Goal: Transaction & Acquisition: Purchase product/service

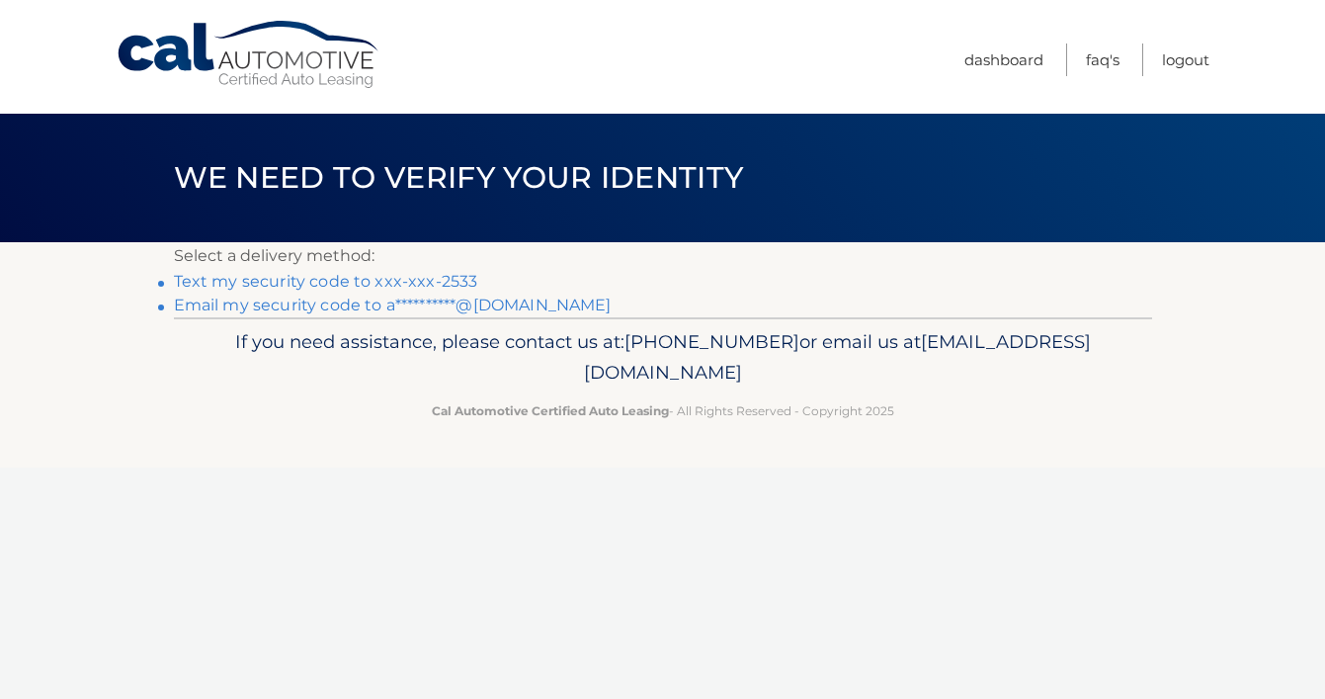
click at [418, 275] on link "Text my security code to xxx-xxx-2533" at bounding box center [326, 281] width 304 height 19
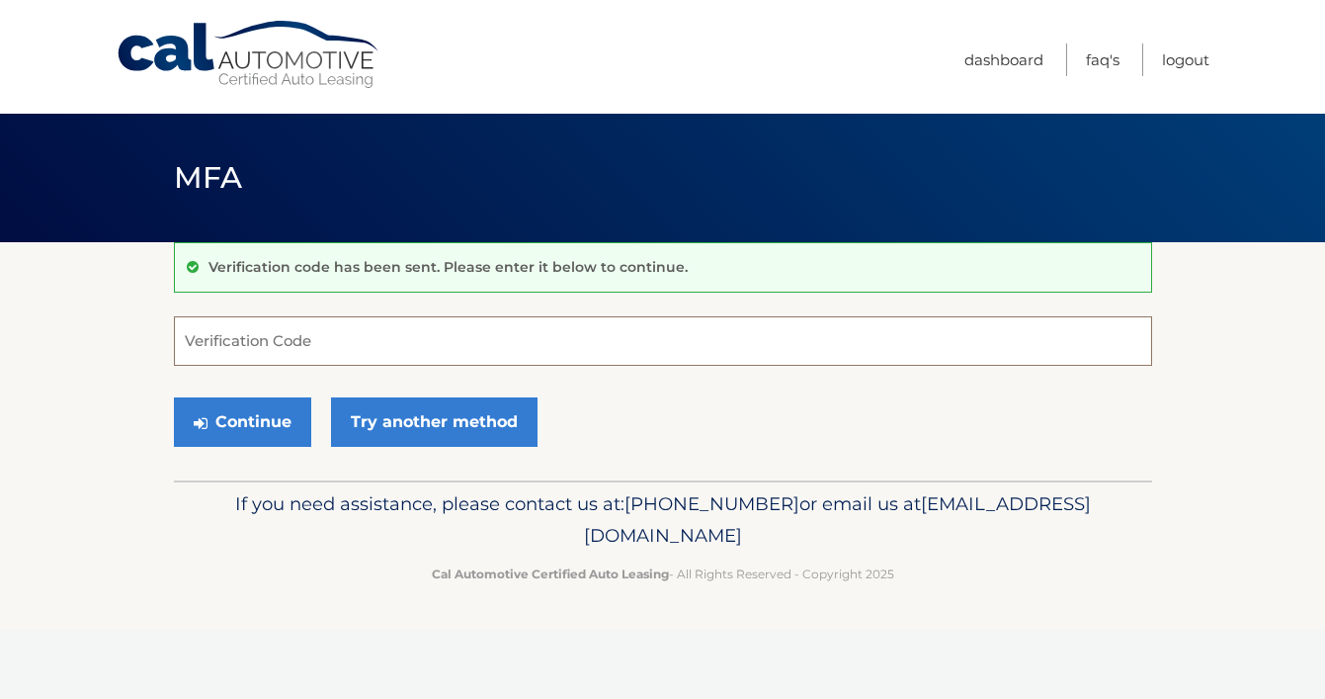
click at [307, 332] on input "Verification Code" at bounding box center [663, 340] width 978 height 49
paste input "680366"
type input "680366"
click at [289, 434] on button "Continue" at bounding box center [242, 421] width 137 height 49
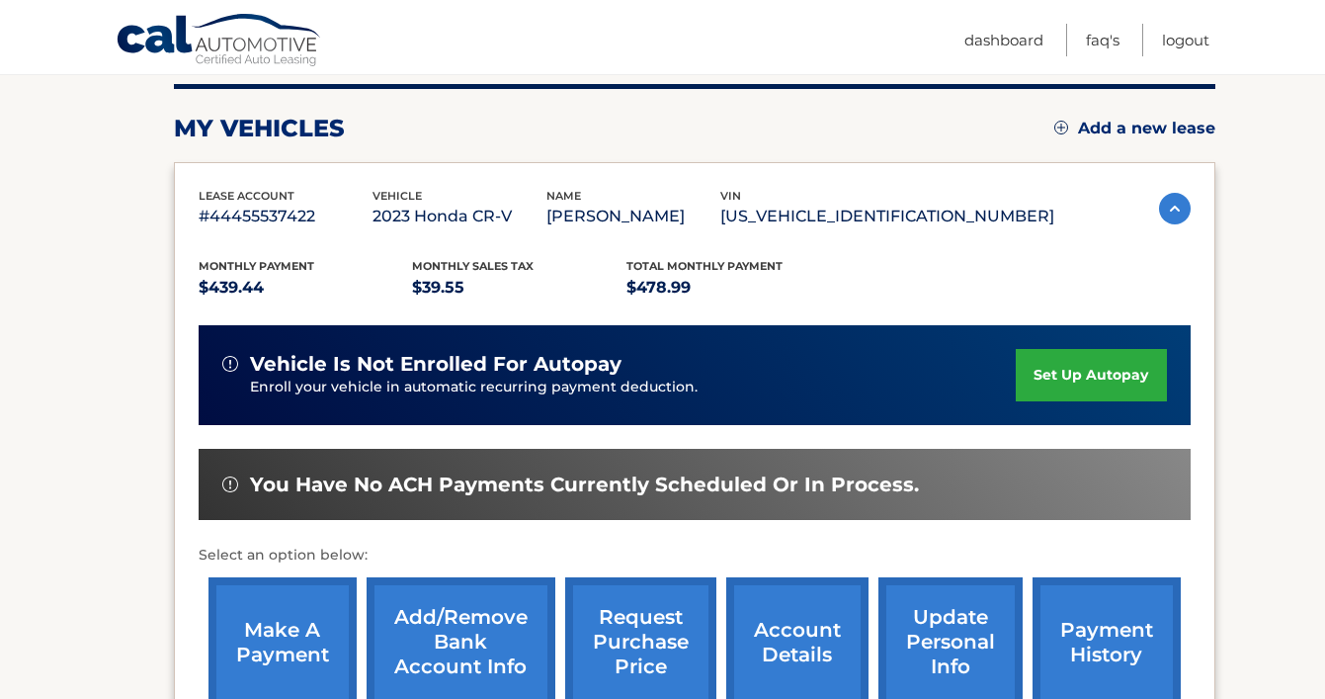
scroll to position [498, 0]
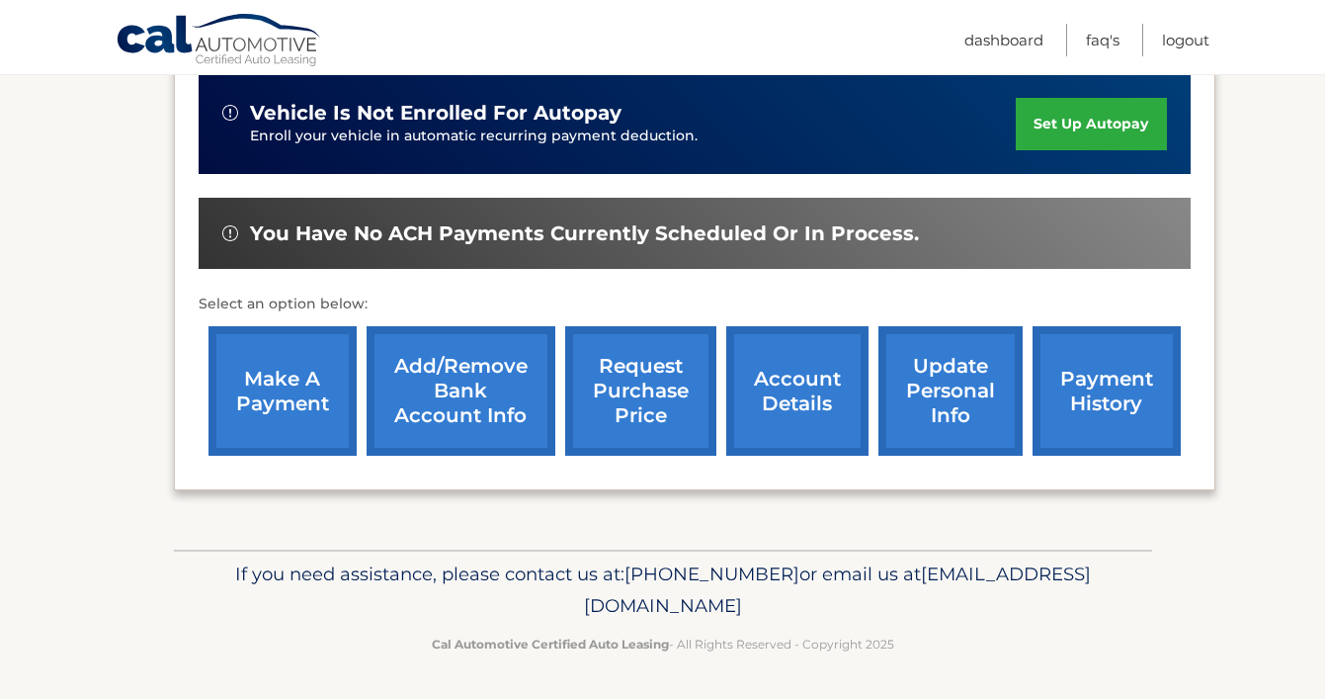
click at [304, 415] on link "make a payment" at bounding box center [282, 390] width 148 height 129
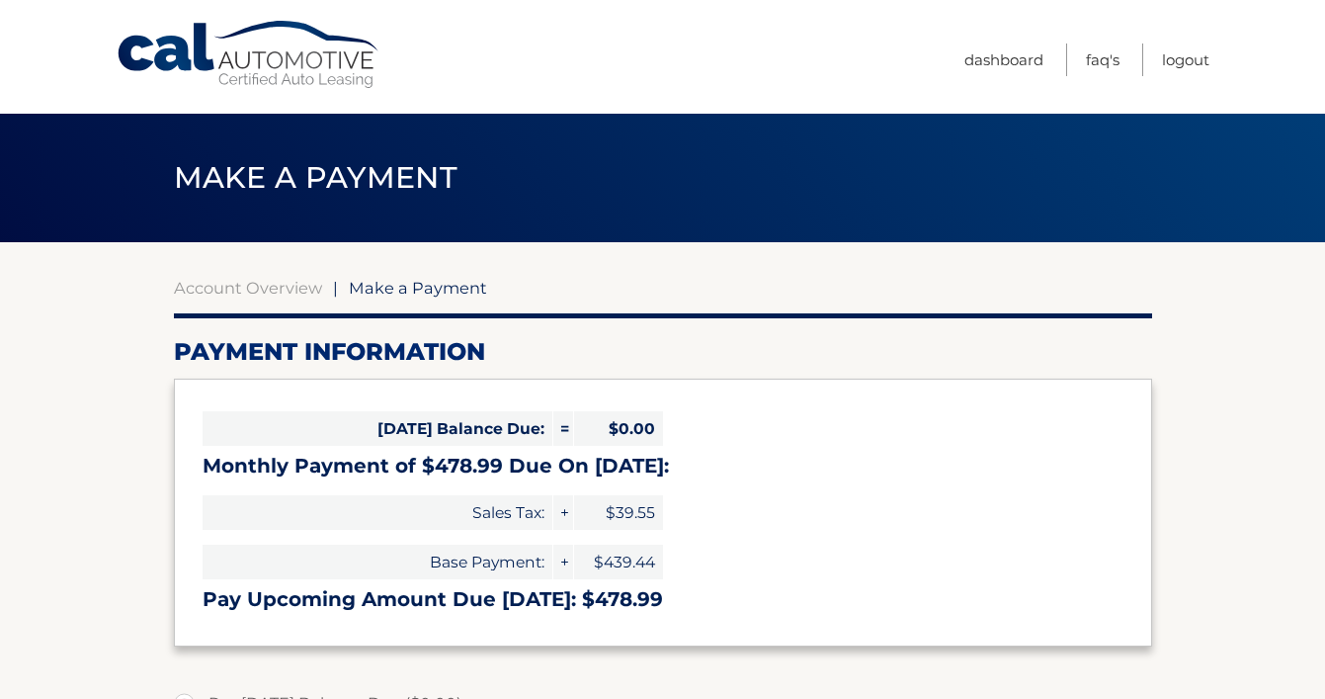
select select "NjJmZDgzYTUtZmIwNC00ODg0LTg4ZGMtMzFkMDU1NjdmNmQw"
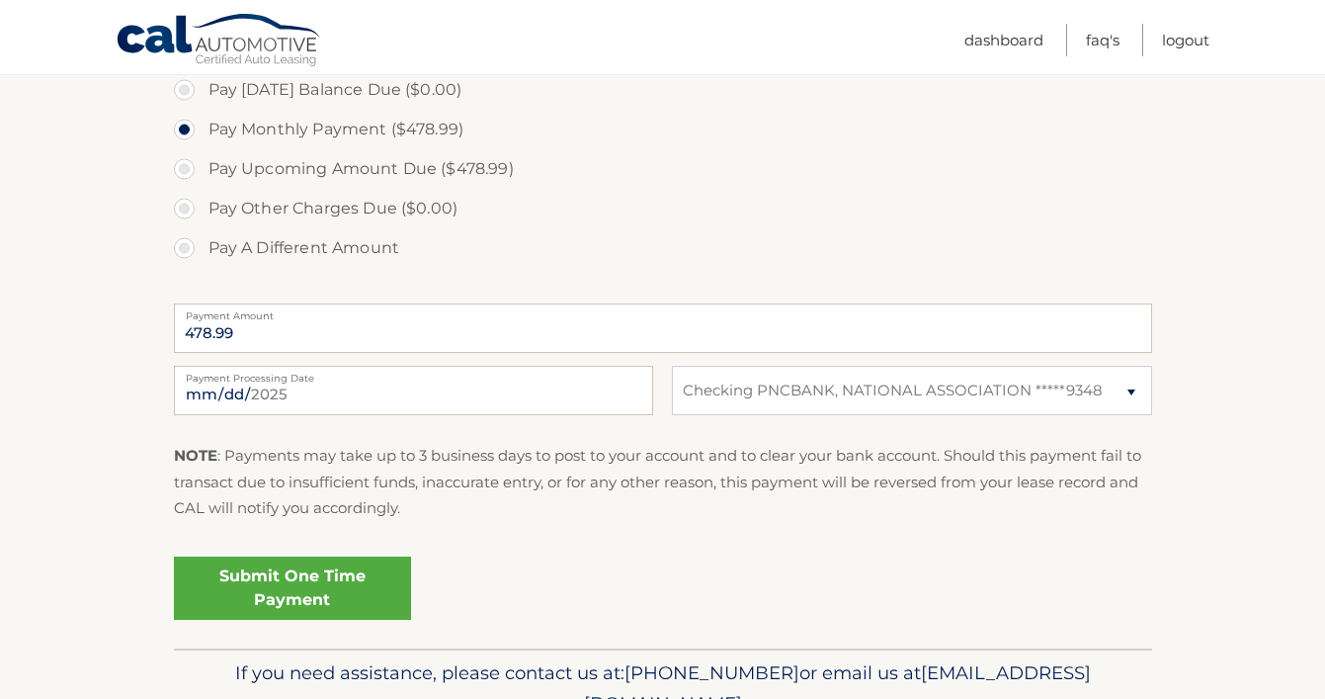
scroll to position [627, 0]
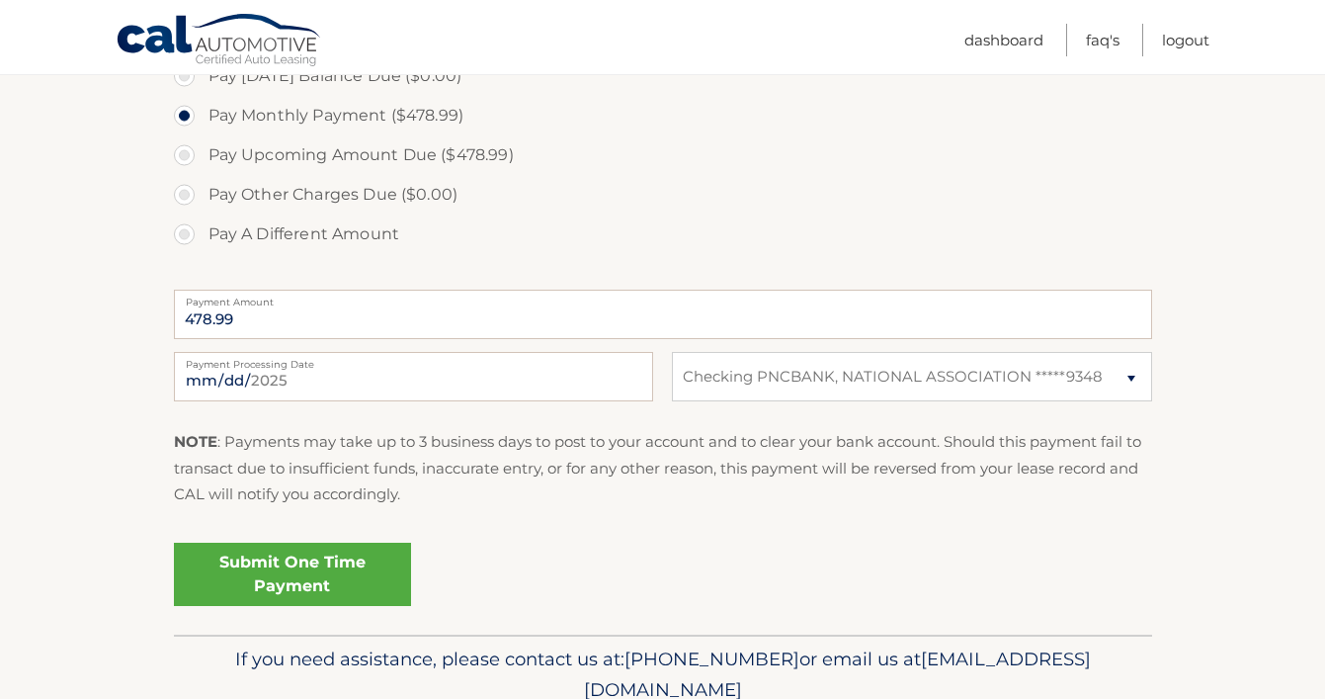
click at [343, 584] on link "Submit One Time Payment" at bounding box center [292, 573] width 237 height 63
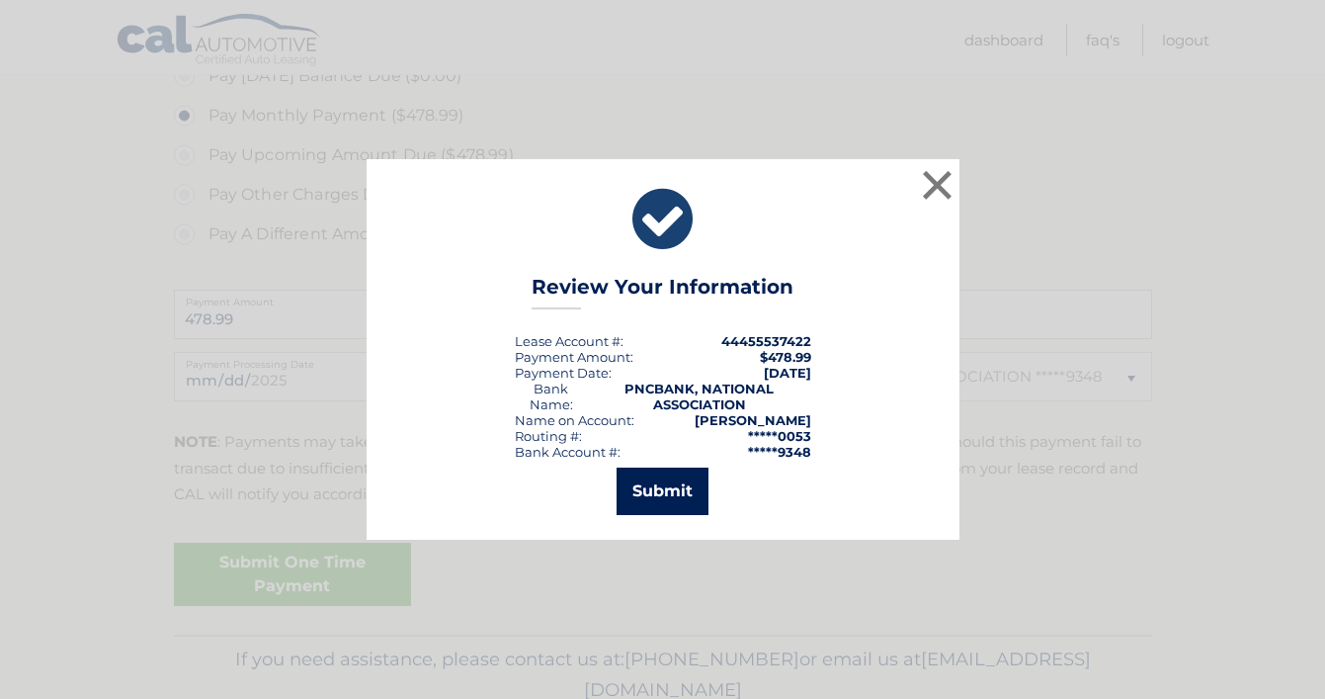
click at [663, 485] on button "Submit" at bounding box center [663, 490] width 92 height 47
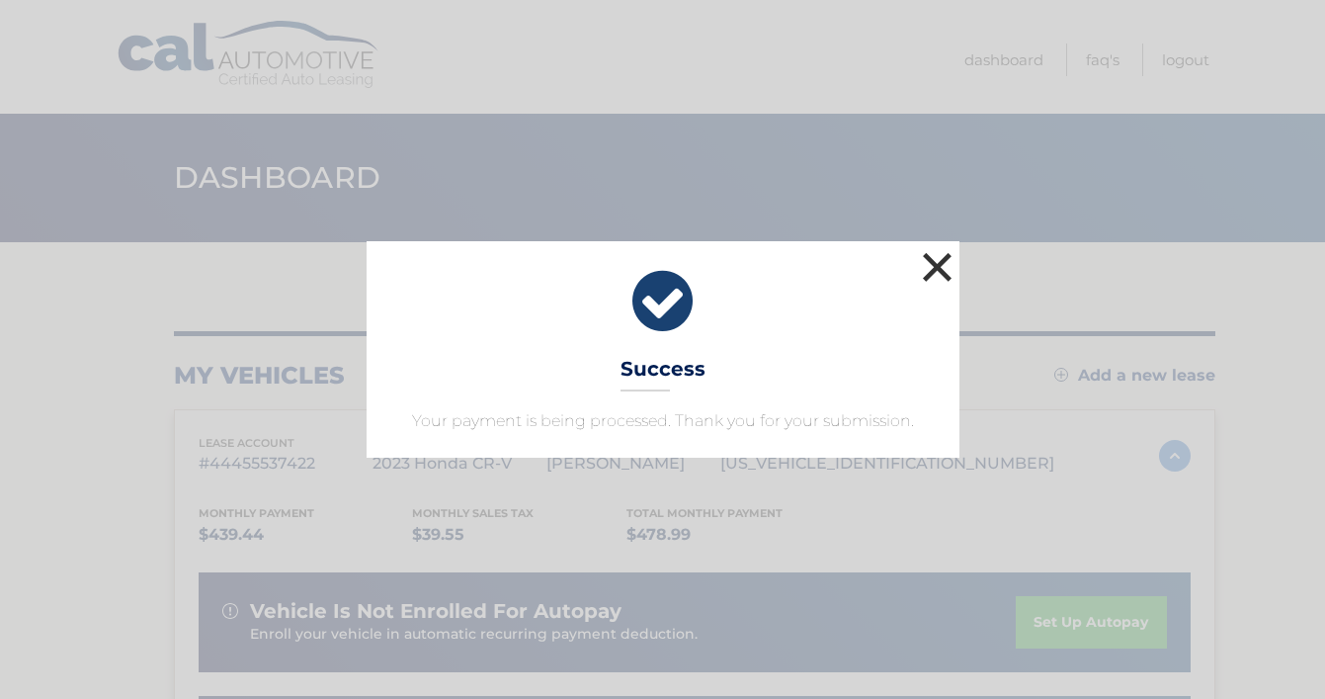
click at [932, 267] on button "×" at bounding box center [938, 267] width 40 height 40
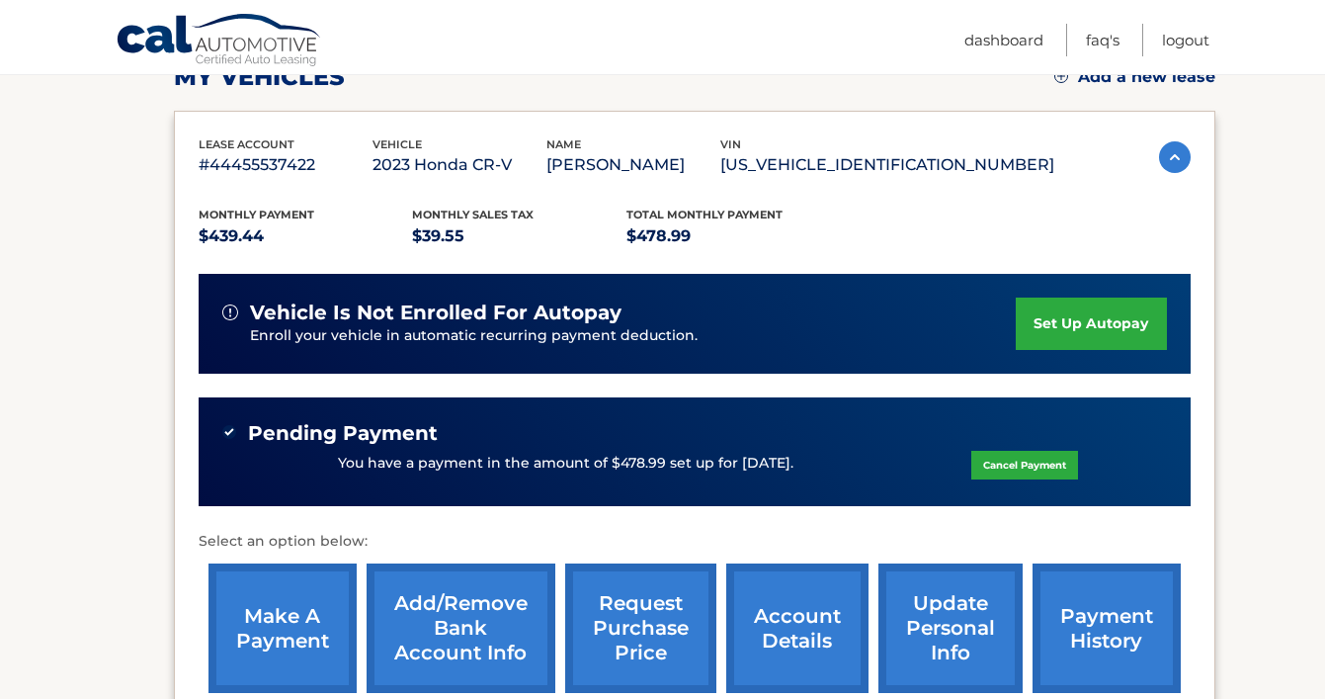
scroll to position [299, 0]
